Goal: Navigation & Orientation: Find specific page/section

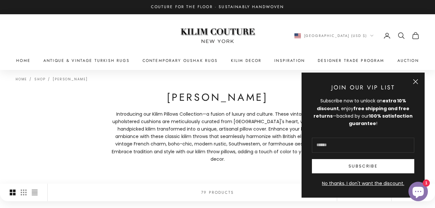
click at [417, 79] on button "Close" at bounding box center [415, 81] width 5 height 5
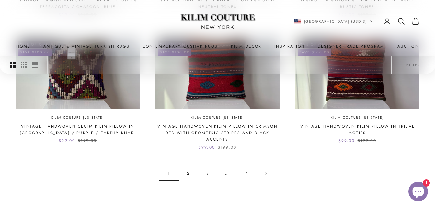
scroll to position [558, 0]
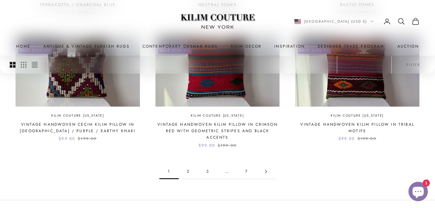
click at [187, 164] on link "2" at bounding box center [188, 171] width 19 height 15
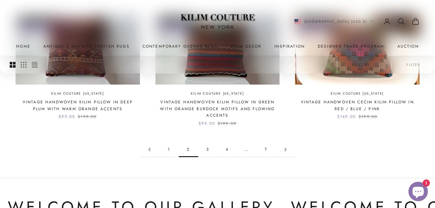
scroll to position [597, 0]
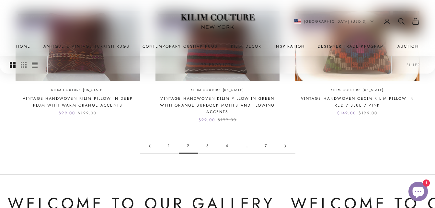
click at [208, 139] on link "3" at bounding box center [207, 146] width 19 height 15
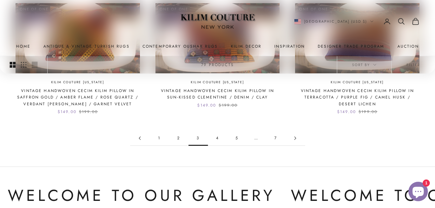
scroll to position [600, 0]
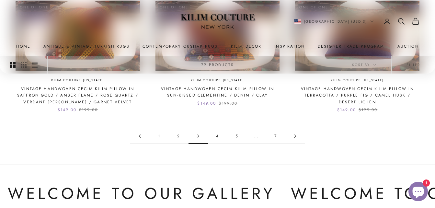
click at [217, 129] on link "4" at bounding box center [217, 136] width 19 height 15
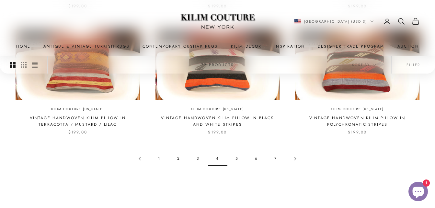
scroll to position [572, 0]
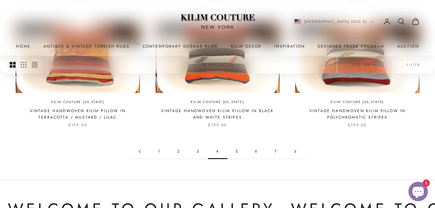
click at [273, 144] on link "7" at bounding box center [275, 151] width 19 height 15
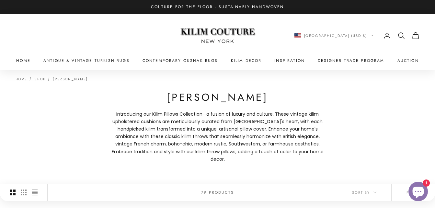
scroll to position [600, 0]
